Goal: Task Accomplishment & Management: Use online tool/utility

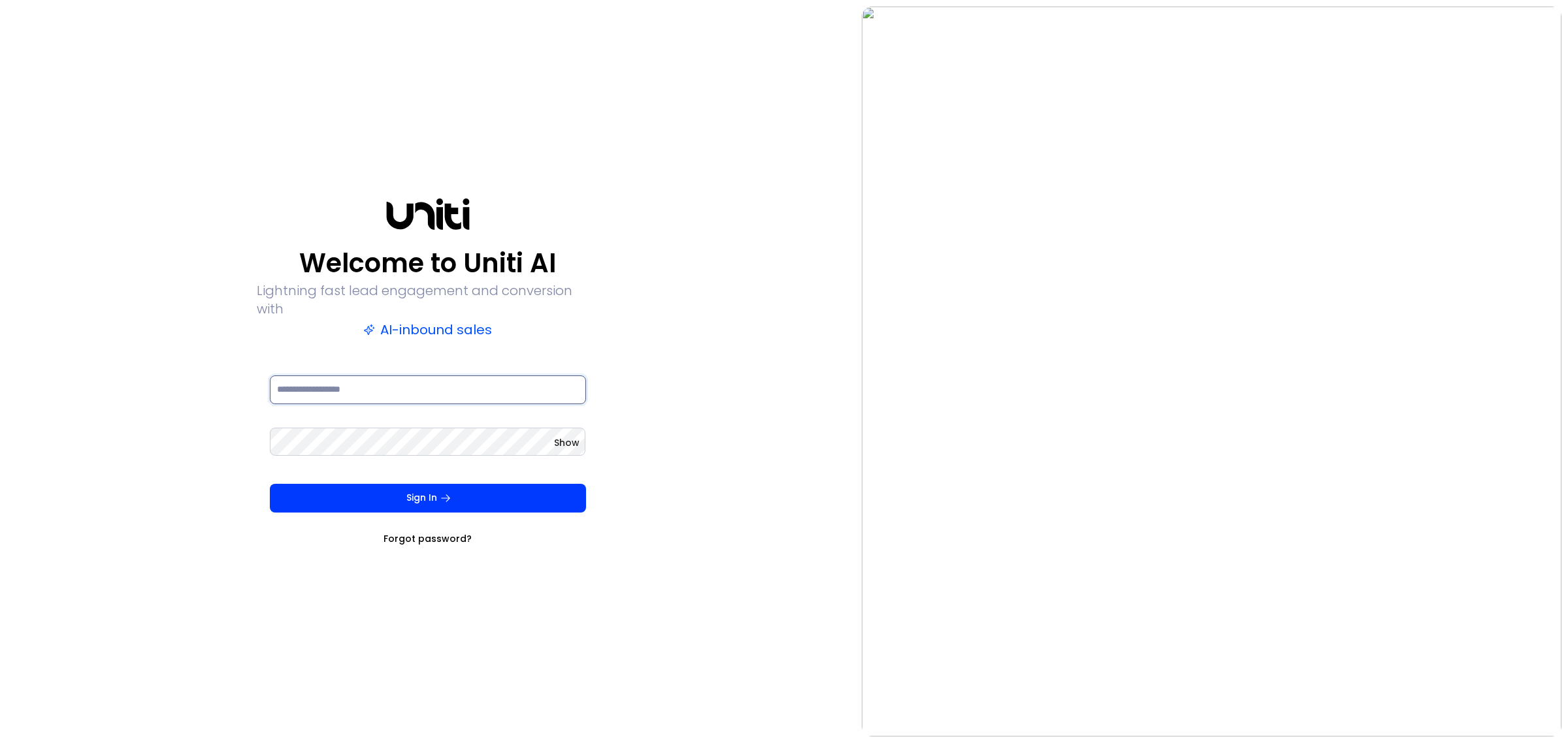
click at [379, 383] on input at bounding box center [427, 390] width 316 height 29
type input "**********"
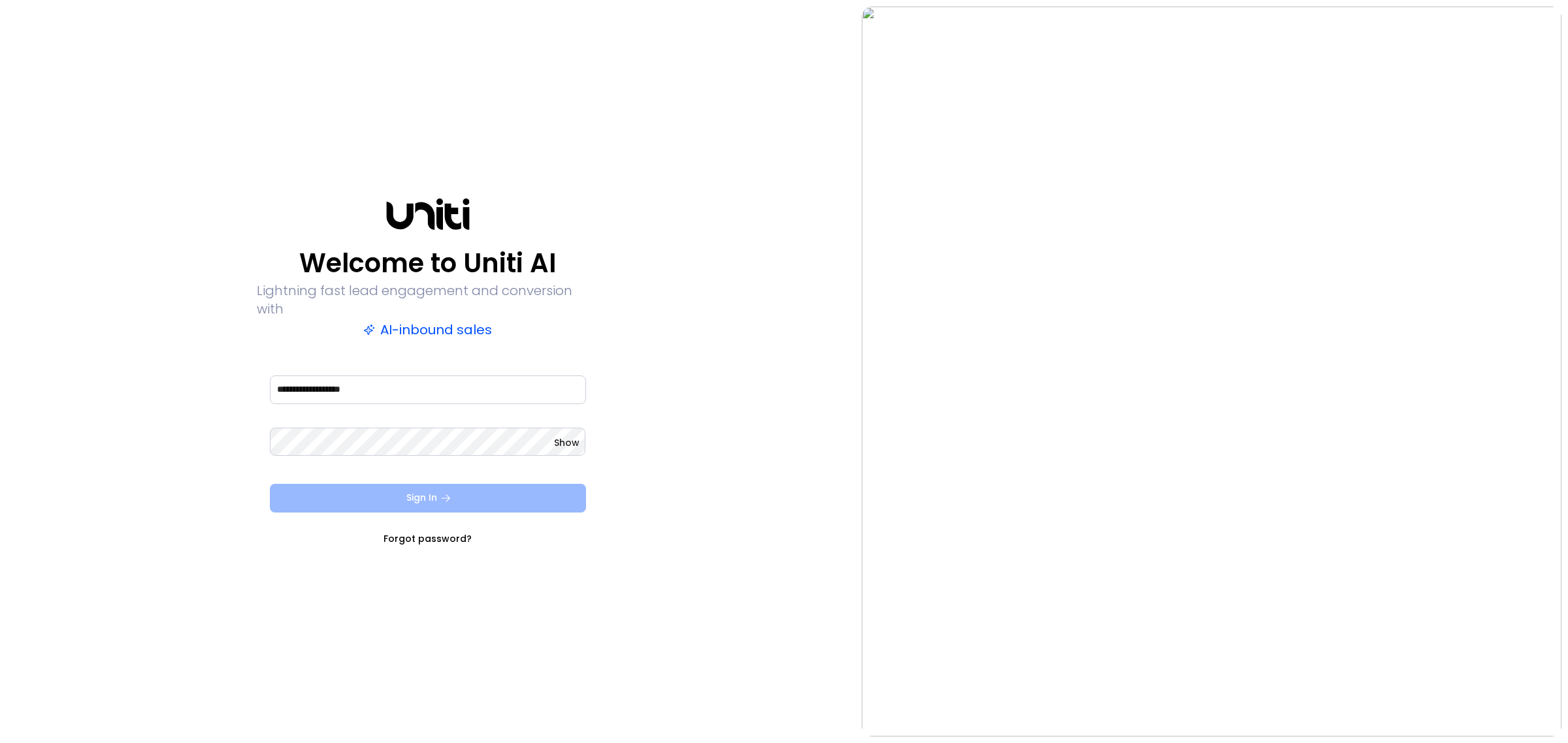
click at [430, 490] on button "Sign In" at bounding box center [427, 498] width 316 height 29
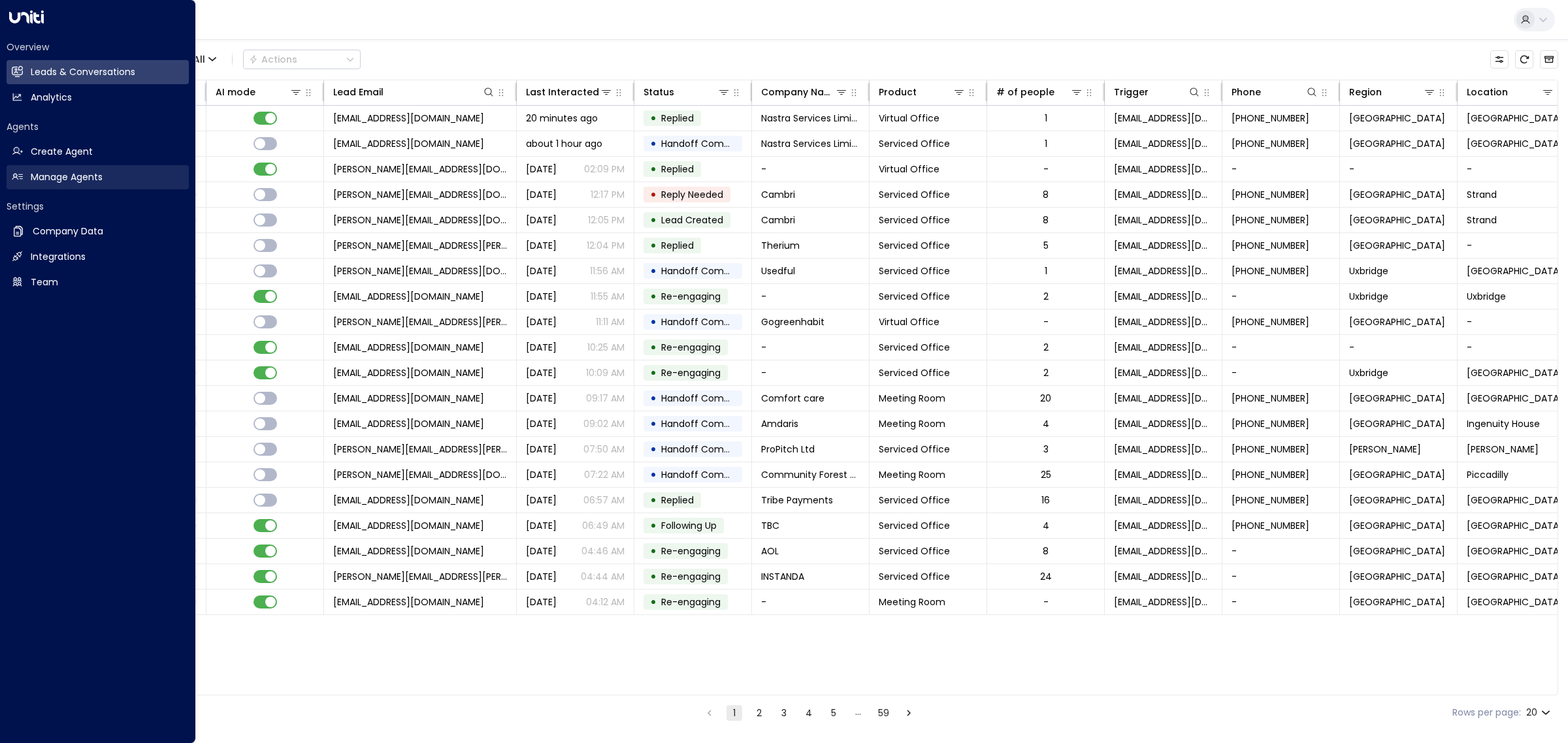
click at [41, 173] on h2 "Manage Agents" at bounding box center [67, 177] width 72 height 14
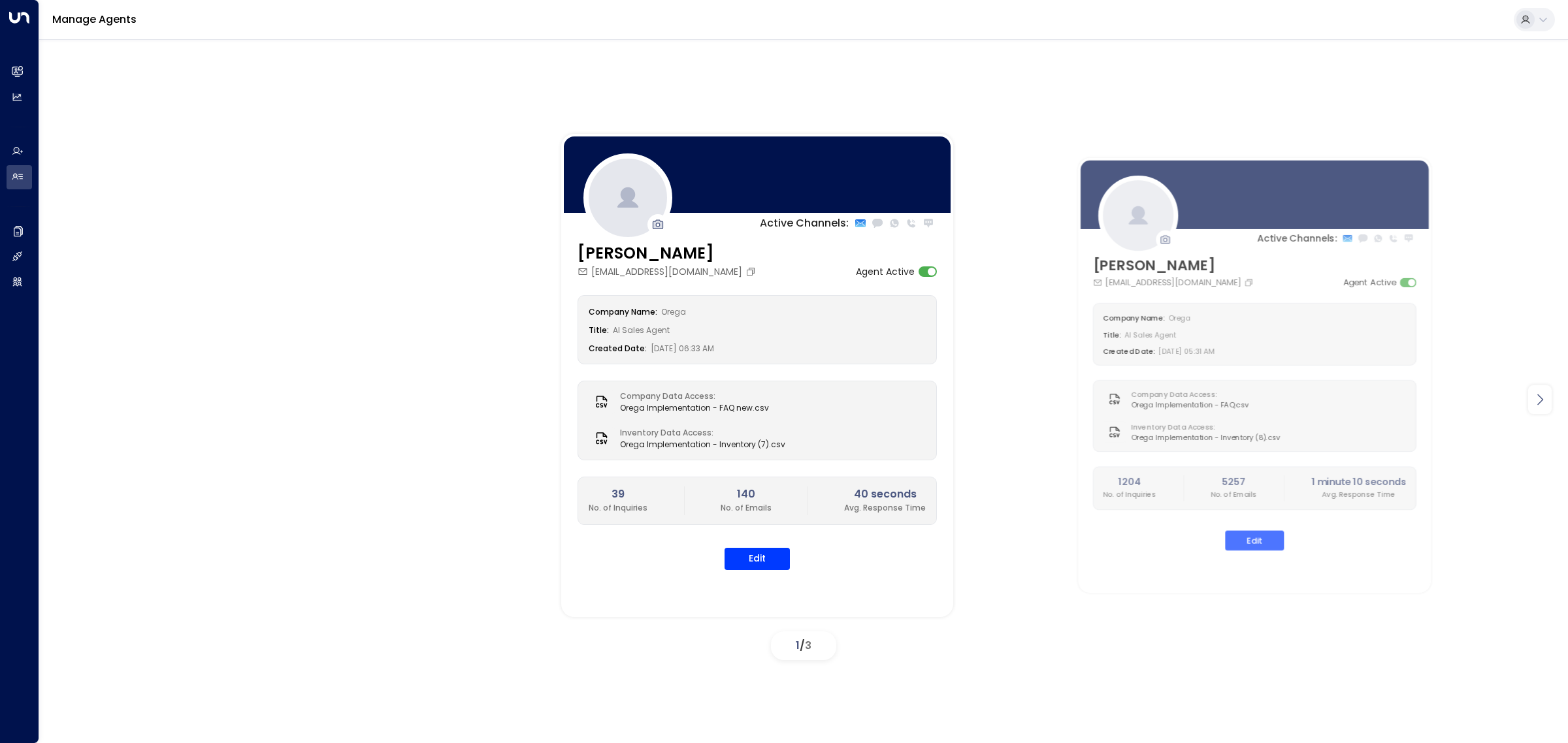
click at [1540, 402] on icon at bounding box center [1541, 399] width 6 height 11
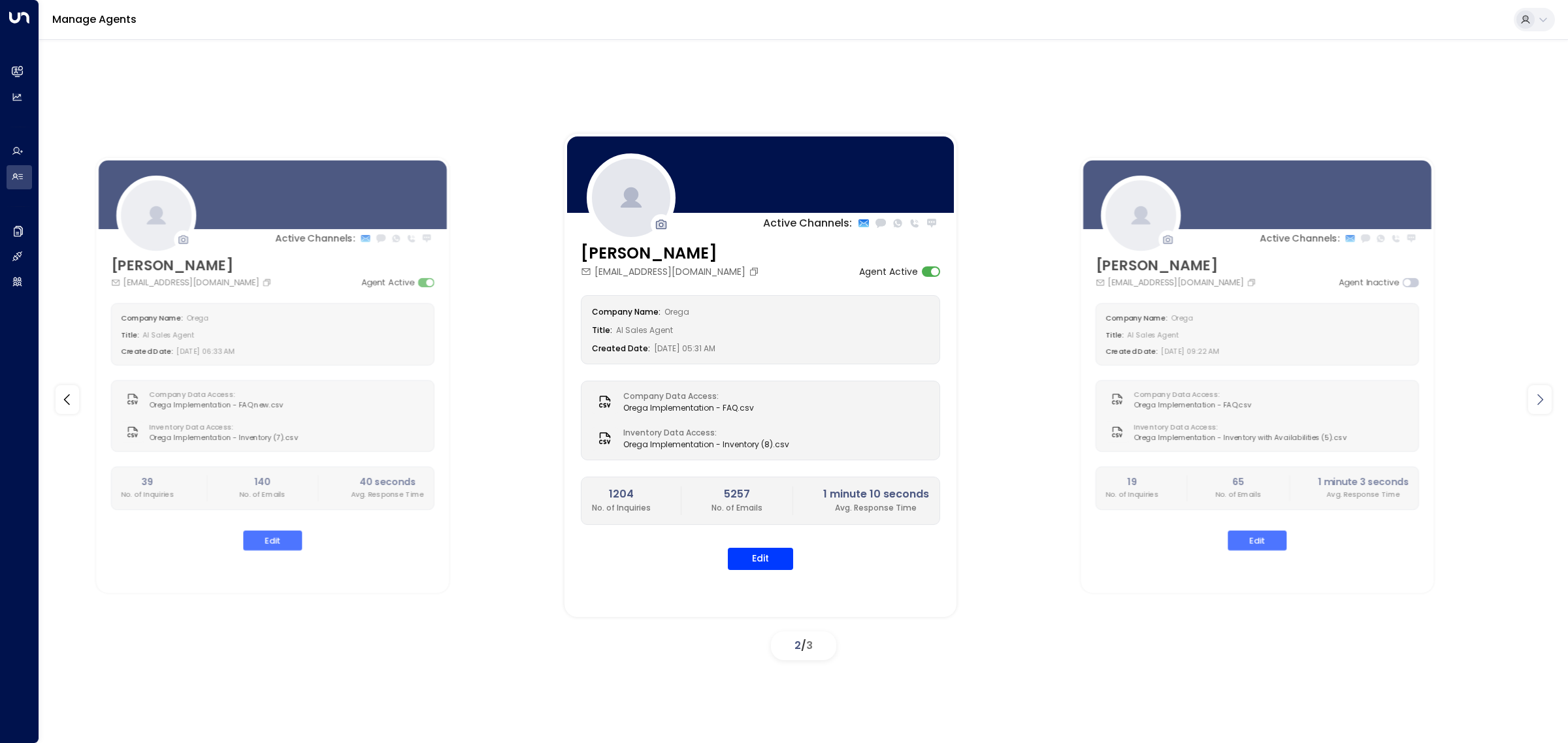
click at [1539, 402] on icon at bounding box center [1541, 399] width 6 height 11
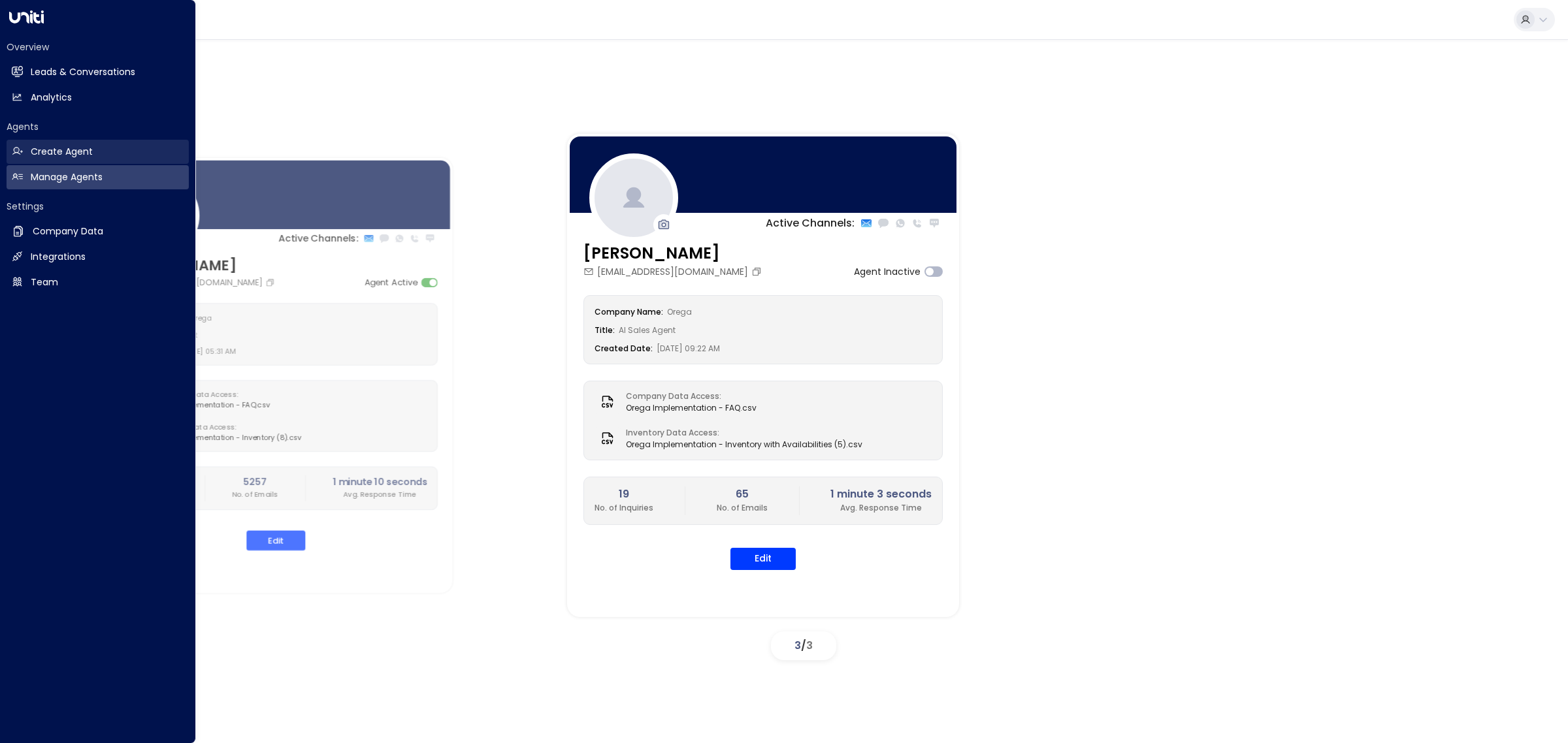
click at [39, 149] on h2 "Create Agent" at bounding box center [62, 152] width 62 height 14
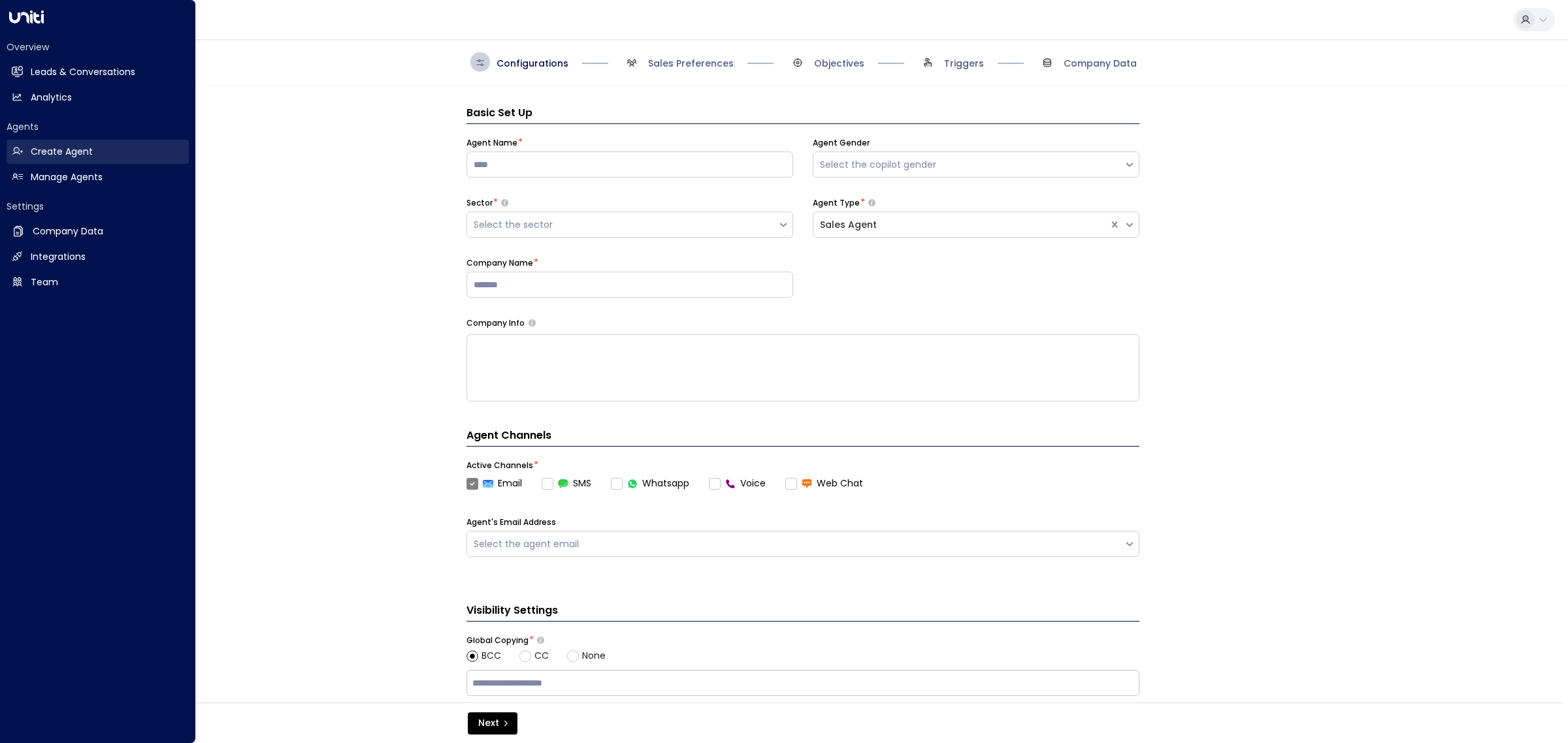
scroll to position [20, 0]
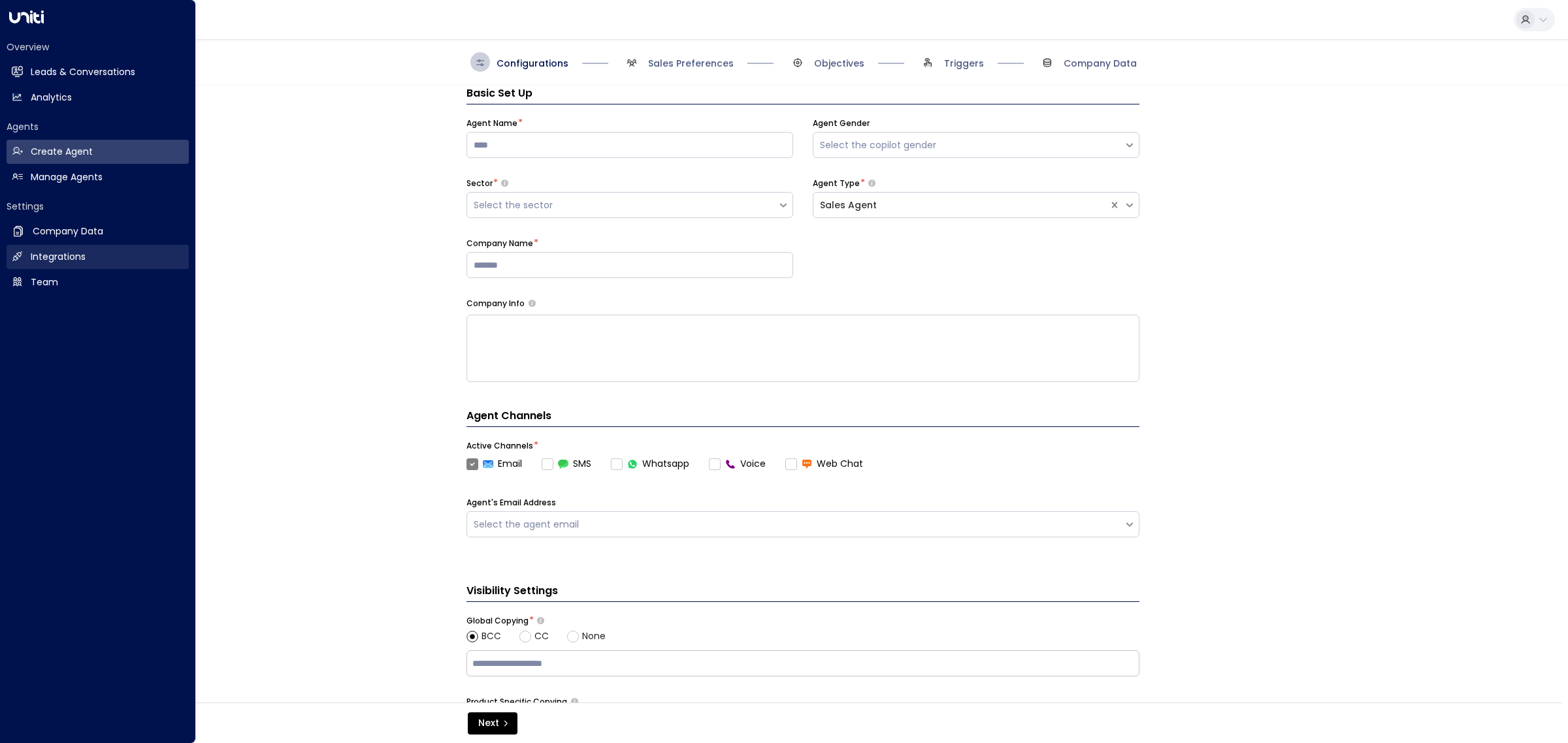
click at [60, 253] on h2 "Integrations" at bounding box center [58, 257] width 55 height 14
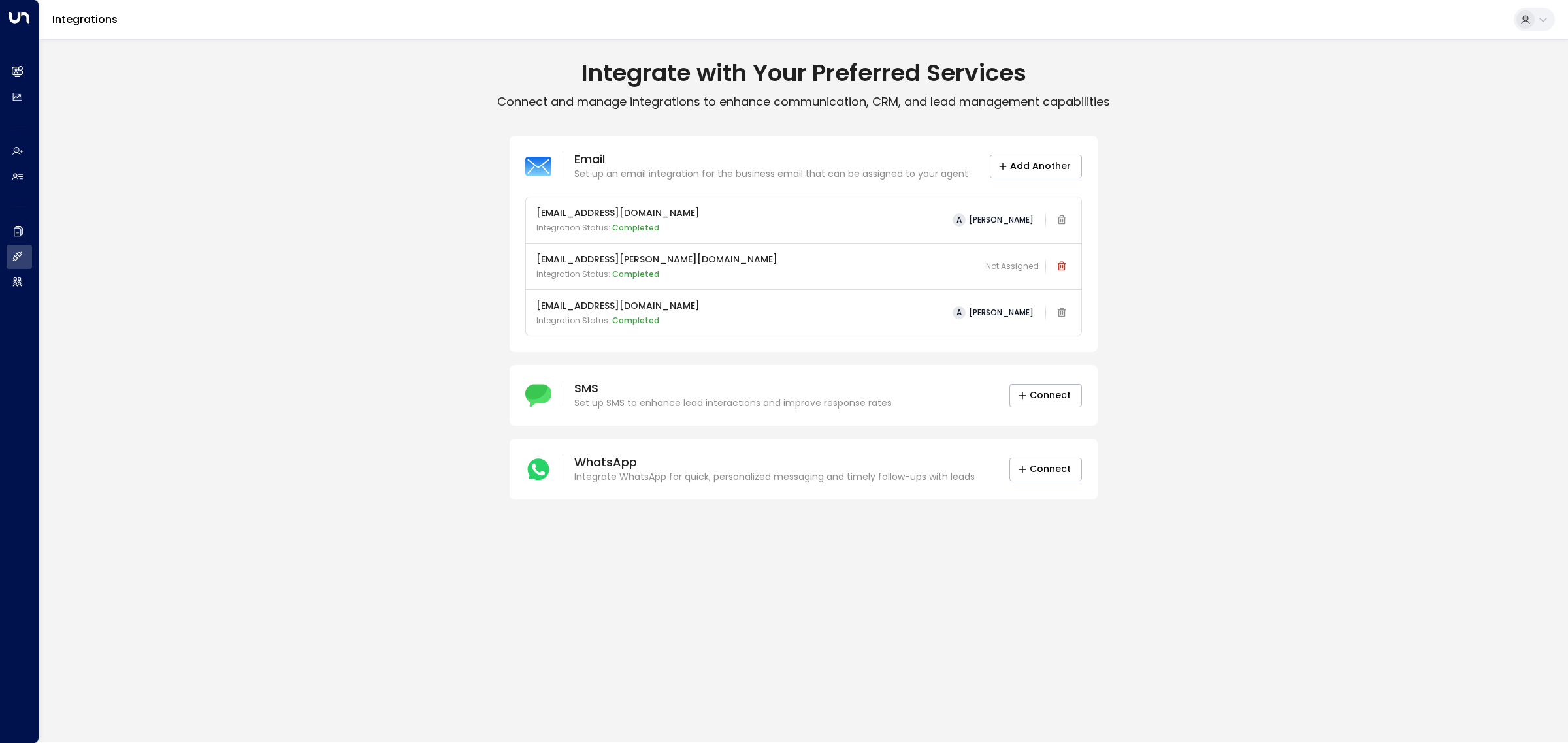
click at [356, 194] on div "Email Set up an email integration for the business email that can be assigned t…" at bounding box center [803, 317] width 1529 height 364
